Goal: Communication & Community: Answer question/provide support

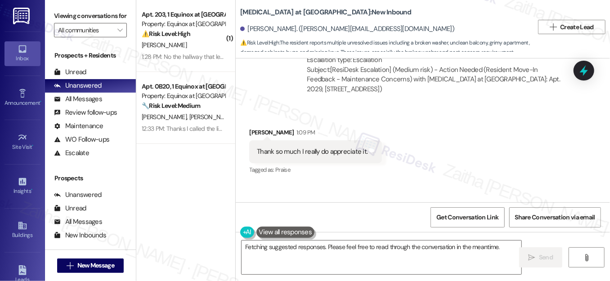
scroll to position [531, 0]
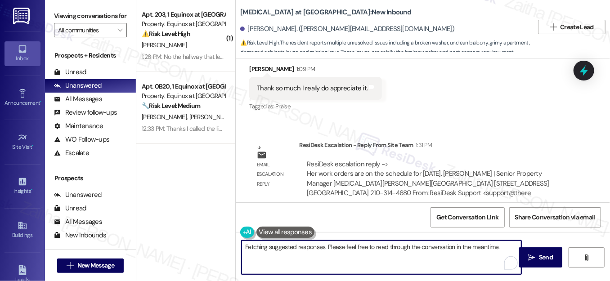
drag, startPoint x: 242, startPoint y: 246, endPoint x: 484, endPoint y: 259, distance: 241.9
click at [484, 259] on textarea "You're very welcome, {{first_name}}! I'm happy to help in any way I can. Please…" at bounding box center [382, 258] width 280 height 34
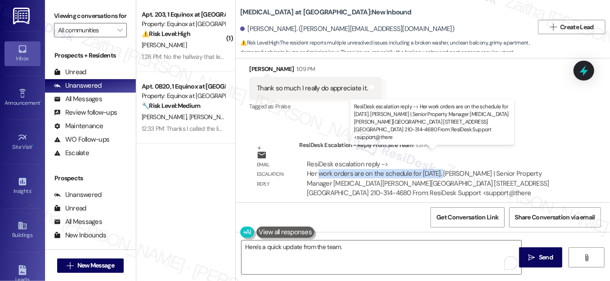
drag, startPoint x: 318, startPoint y: 163, endPoint x: 444, endPoint y: 162, distance: 125.9
click at [444, 162] on div "ResiDesk escalation reply -> Her work orders are on the schedule for [DATE]. [P…" at bounding box center [428, 179] width 242 height 38
copy div "work orders are on the schedule for [DATE]"
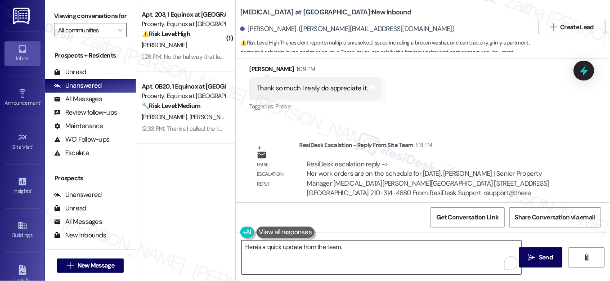
click at [367, 244] on textarea "Here's a quick update from the team." at bounding box center [382, 258] width 280 height 34
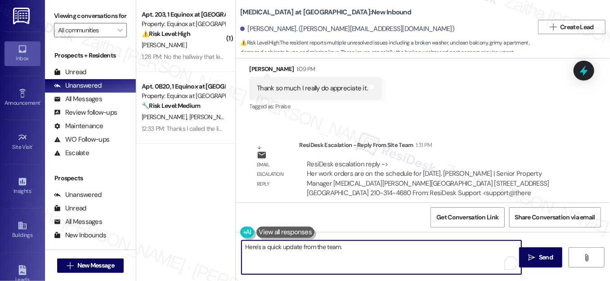
paste textarea "work orders are on the schedule for [DATE]"
click at [340, 246] on textarea "Here's a quick update from the team. work orders are on the schedule for [DATE]" at bounding box center [382, 258] width 280 height 34
click at [478, 246] on textarea "Here's a quick update from the team. Your work orders are on the schedule for […" at bounding box center [382, 258] width 280 height 34
drag, startPoint x: 252, startPoint y: 245, endPoint x: 479, endPoint y: 246, distance: 227.6
click at [479, 246] on textarea "Here's a quick update from the team. Your work orders are on the schedule for […" at bounding box center [382, 258] width 280 height 34
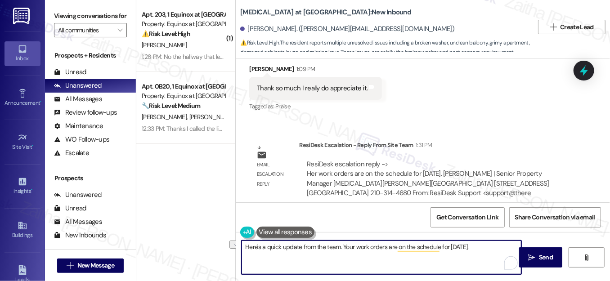
type textarea "Here's a quick update from the team. Your work orders are on the schedule for […"
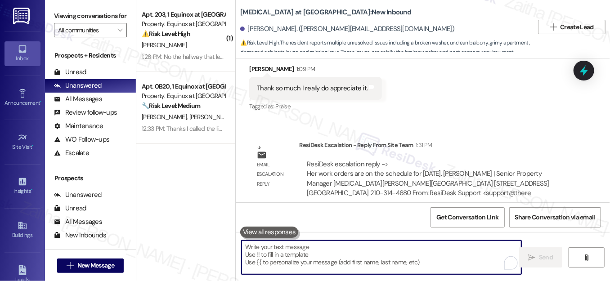
paste textarea "Just a quick update: the team has your work orders on the schedule for [DATE]."
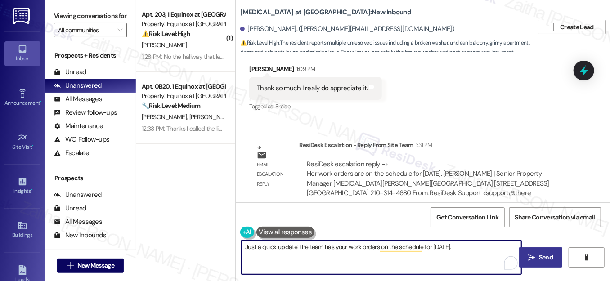
type textarea "Just a quick update: the team has your work orders on the schedule for [DATE]."
click at [540, 259] on span "Send" at bounding box center [546, 257] width 14 height 9
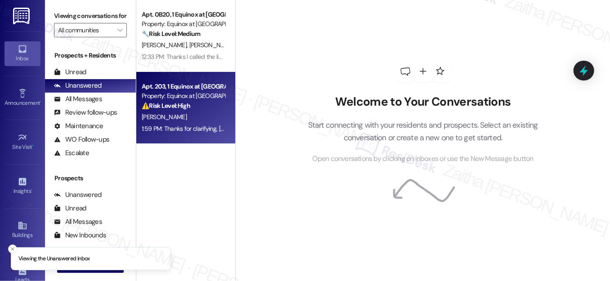
click at [204, 121] on div "[PERSON_NAME]" at bounding box center [183, 117] width 85 height 11
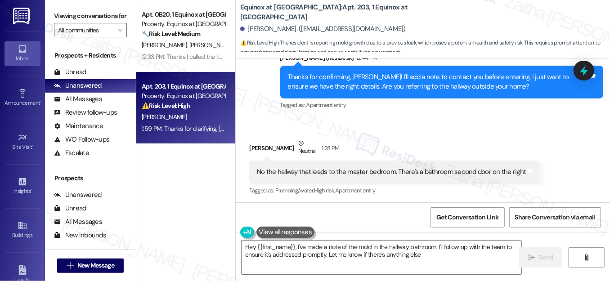
type textarea "Hey {{first_name}}, I've made a note of the mold in the hallway bathroom. I'll …"
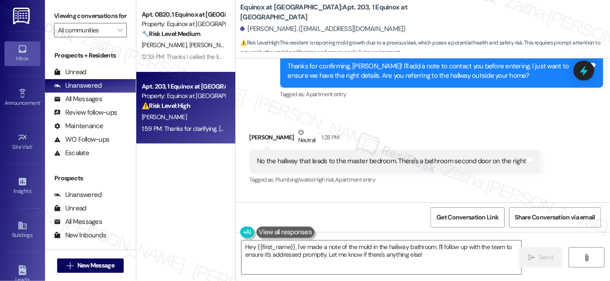
scroll to position [2553, 0]
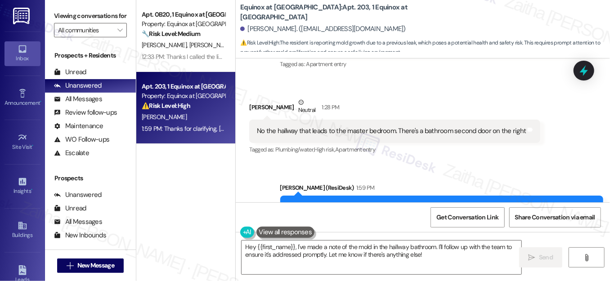
drag, startPoint x: 446, startPoint y: 125, endPoint x: 407, endPoint y: 92, distance: 50.1
click at [407, 92] on div "Received via SMS Anna Reeves Neutral 1:28 PM No the hallway that leads to the m…" at bounding box center [394, 127] width 304 height 72
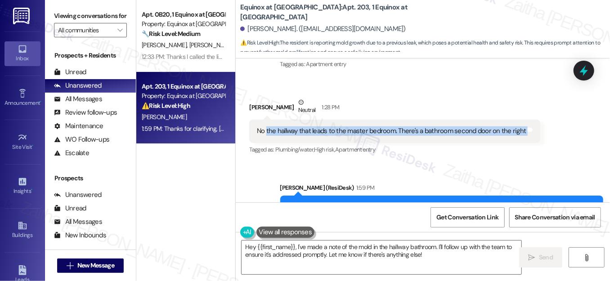
drag, startPoint x: 264, startPoint y: 129, endPoint x: 524, endPoint y: 140, distance: 259.7
click at [524, 140] on div "No the hallway that leads to the master bedroom. There's a bathroom second door…" at bounding box center [394, 131] width 291 height 23
copy div "the hallway that leads to the master bedroom. There's a bathroom second door on…"
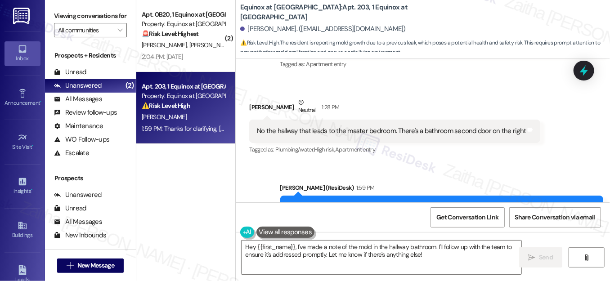
drag, startPoint x: 469, startPoint y: 92, endPoint x: 439, endPoint y: 51, distance: 50.7
click at [469, 92] on div "Received via SMS Anna Reeves Neutral 1:28 PM No the hallway that leads to the m…" at bounding box center [394, 127] width 304 height 72
click at [582, 74] on icon at bounding box center [583, 70] width 15 height 15
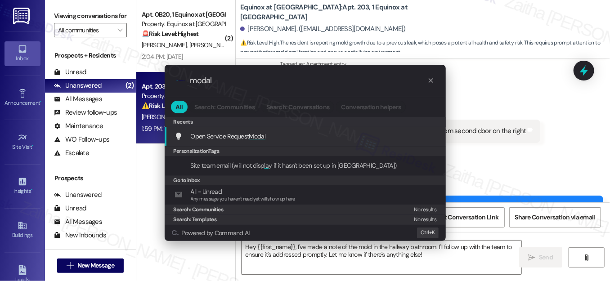
type input "modal"
click at [260, 135] on span "Modal" at bounding box center [257, 136] width 17 height 8
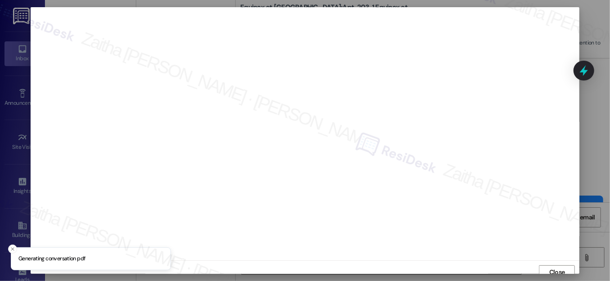
scroll to position [5, 0]
click at [553, 266] on span "Close" at bounding box center [557, 266] width 16 height 9
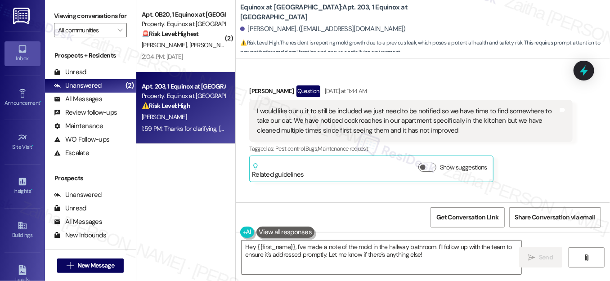
scroll to position [1531, 0]
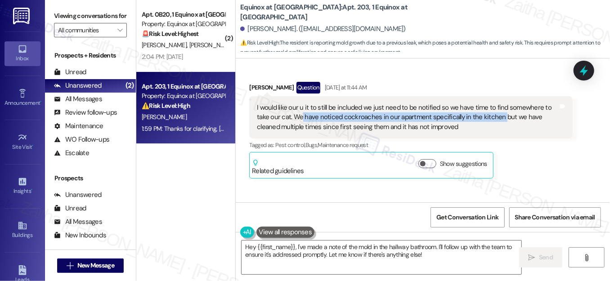
drag, startPoint x: 301, startPoint y: 117, endPoint x: 498, endPoint y: 113, distance: 197.5
click at [498, 113] on div "I would like our u it to still be included we just need to be notified so we ha…" at bounding box center [407, 117] width 301 height 29
copy div "have noticed cockroaches in our apartment specifically in the kitchen"
click at [577, 72] on icon at bounding box center [583, 70] width 15 height 15
